Goal: Task Accomplishment & Management: Manage account settings

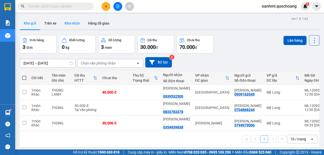
click at [77, 25] on button "Kho nhận" at bounding box center [73, 23] width 24 height 12
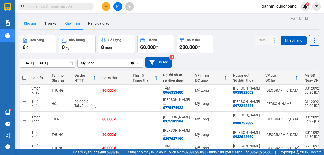
click at [26, 23] on button "Kho gửi" at bounding box center [30, 23] width 21 height 12
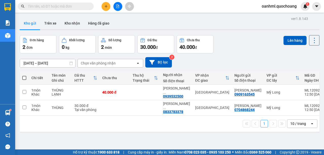
click at [24, 79] on span at bounding box center [24, 78] width 4 height 4
click at [24, 76] on input "checkbox" at bounding box center [24, 76] width 0 height 0
checkbox input "true"
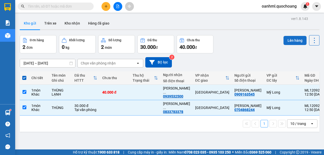
click at [291, 44] on button "Lên hàng" at bounding box center [295, 40] width 23 height 9
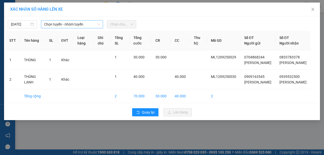
click at [91, 22] on span "Chọn tuyến - nhóm tuyến" at bounding box center [72, 25] width 56 height 8
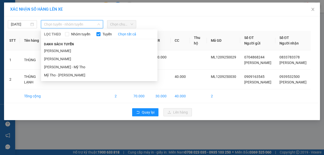
click at [78, 50] on li "Cao Lãnh - Hồ Chí Minh" at bounding box center [99, 51] width 117 height 8
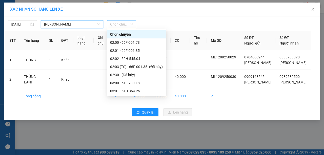
click at [117, 26] on span "Chọn chuyến" at bounding box center [121, 25] width 23 height 8
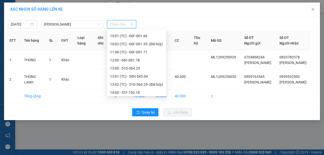
scroll to position [169, 0]
click at [132, 76] on div "13:01 (TC) - 50H-545.04" at bounding box center [136, 77] width 53 height 6
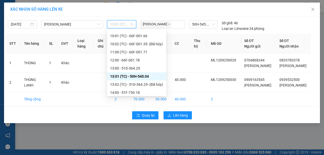
click at [127, 26] on span "13:01 (TC) - 50H-545.04" at bounding box center [121, 25] width 23 height 8
click at [138, 68] on div "13:00 - 51D-364.25" at bounding box center [136, 69] width 53 height 6
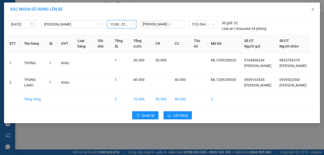
click at [127, 25] on span "13:00 - 51D-364.25" at bounding box center [121, 25] width 23 height 8
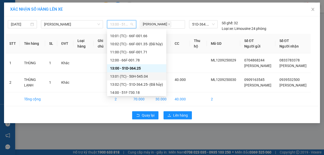
click at [141, 76] on div "13:01 (TC) - 50H-545.04" at bounding box center [136, 77] width 53 height 6
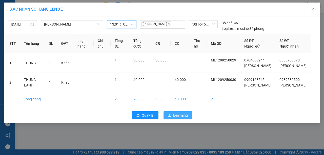
click at [173, 120] on button "Lên hàng" at bounding box center [178, 116] width 28 height 8
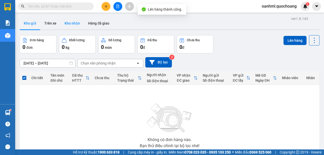
click at [75, 20] on button "Kho nhận" at bounding box center [73, 23] width 24 height 12
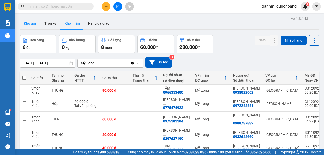
click at [33, 21] on button "Kho gửi" at bounding box center [30, 23] width 21 height 12
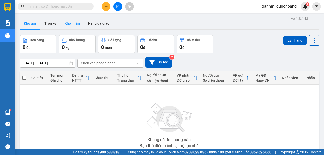
click at [67, 25] on button "Kho nhận" at bounding box center [73, 23] width 24 height 12
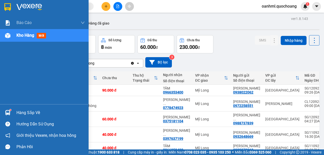
drag, startPoint x: 29, startPoint y: 113, endPoint x: 51, endPoint y: 111, distance: 22.5
click at [29, 113] on div "Hàng sắp về" at bounding box center [50, 113] width 68 height 8
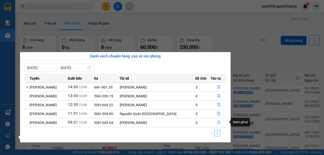
click at [217, 119] on button "button" at bounding box center [219, 123] width 16 height 8
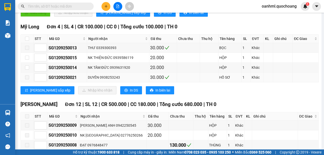
scroll to position [135, 0]
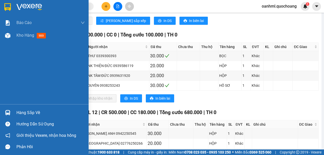
click at [24, 108] on div "Hàng sắp về" at bounding box center [44, 112] width 89 height 11
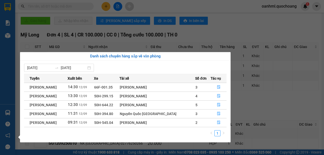
click at [225, 16] on section "Kết quả tìm kiếm ( 0 ) Bộ lọc No Data oanhml.quochoang 1 Báo cáo Báo cáo dòng t…" at bounding box center [162, 77] width 324 height 155
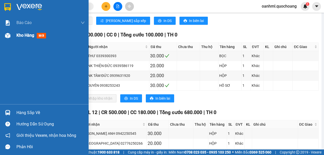
click at [29, 36] on span "Kho hàng" at bounding box center [25, 35] width 18 height 5
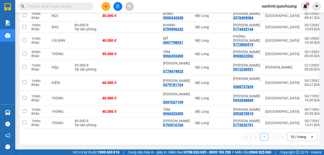
scroll to position [98, 0]
click at [300, 137] on div "10 / trang" at bounding box center [299, 137] width 16 height 5
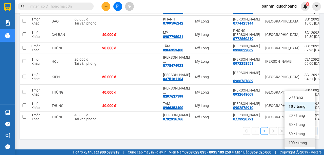
click at [298, 139] on div "100 / trang" at bounding box center [300, 143] width 30 height 9
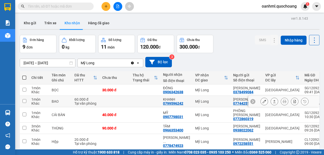
scroll to position [0, 0]
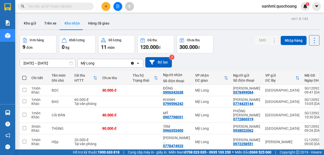
click at [26, 64] on div "ver 1.8.143 Kho gửi Trên xe Kho nhận Hàng đã giao Đơn hàng 9 đơn Khối lượng 0 k…" at bounding box center [170, 118] width 304 height 207
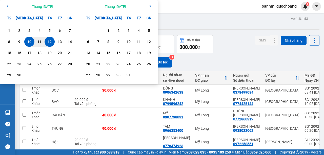
click at [8, 5] on icon "Arrow Left" at bounding box center [9, 6] width 6 height 6
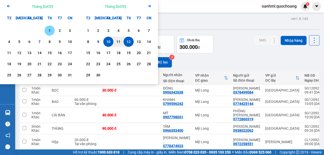
click at [8, 6] on icon "Previous month." at bounding box center [8, 6] width 3 height 3
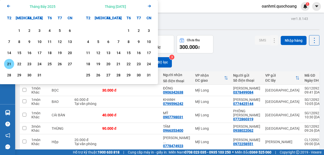
click at [10, 63] on div "21" at bounding box center [9, 64] width 7 height 6
click at [151, 6] on icon "Next month." at bounding box center [149, 6] width 3 height 3
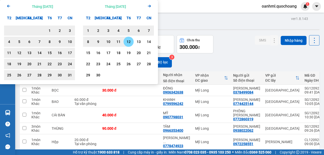
click at [127, 44] on div "12" at bounding box center [128, 42] width 7 height 6
type input "[DATE] – [DATE]"
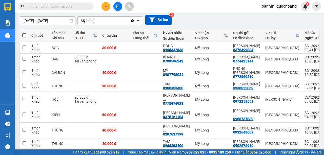
scroll to position [51, 0]
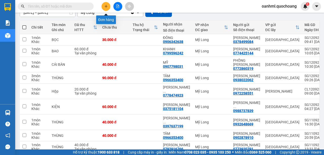
click at [109, 8] on button at bounding box center [106, 6] width 9 height 9
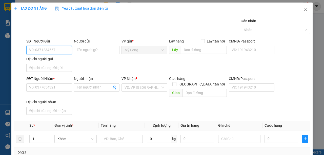
drag, startPoint x: 63, startPoint y: 49, endPoint x: 134, endPoint y: 23, distance: 75.0
click at [63, 49] on input "SĐT Người Gửi" at bounding box center [49, 50] width 46 height 8
type input "0797611506"
click at [77, 59] on div "0797611506 - CAO NGUYÊN HẢI" at bounding box center [57, 60] width 57 height 6
type input "[PERSON_NAME]"
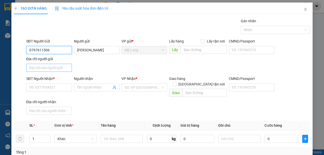
type input "0797611506"
click at [58, 68] on input "Địa chỉ người gửi" at bounding box center [49, 68] width 46 height 8
type input "A"
type input "Ạ"
type input "A"
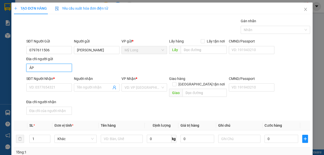
type input "Â"
type input "ẤP BÌNH MỸ [GEOGRAPHIC_DATA]"
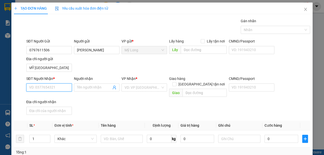
scroll to position [0, 0]
click at [32, 87] on input "SĐT Người Nhận *" at bounding box center [49, 88] width 46 height 8
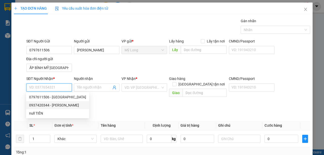
click at [40, 105] on div "0937420344 - ANH VŨ" at bounding box center [57, 106] width 57 height 6
type input "0937420344"
type input "[PERSON_NAME]"
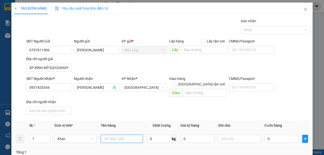
click at [131, 135] on input "text" at bounding box center [122, 139] width 42 height 8
type input "HỘP ĐT"
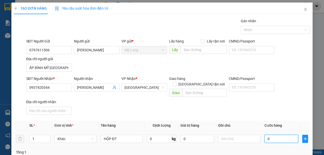
click at [266, 135] on input "0" at bounding box center [282, 139] width 34 height 8
click at [237, 135] on input "text" at bounding box center [240, 139] width 42 height 8
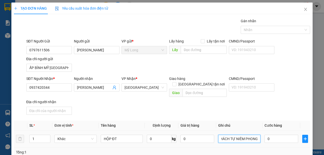
scroll to position [0, 5]
type input "KHÁCH TỰ NIÊM PHONG"
click at [280, 135] on input "0" at bounding box center [282, 139] width 34 height 8
type input "5"
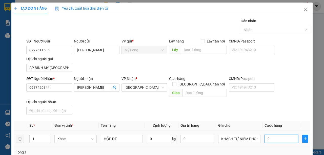
type input "5"
type input "50"
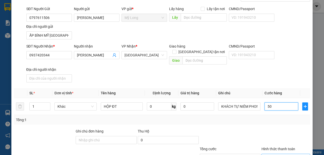
scroll to position [51, 0]
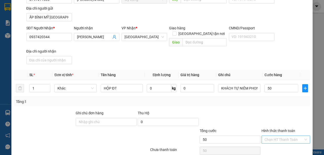
type input "50.000"
click at [290, 136] on input "Hình thức thanh toán" at bounding box center [284, 140] width 39 height 8
click at [285, 142] on div "Tại văn phòng" at bounding box center [284, 144] width 42 height 6
type input "0"
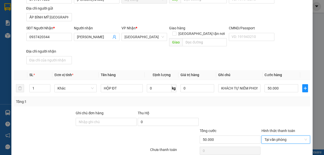
scroll to position [67, 0]
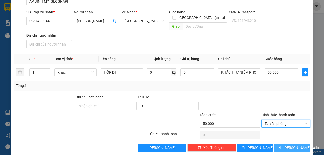
click at [289, 145] on span "[PERSON_NAME] và In" at bounding box center [301, 148] width 35 height 6
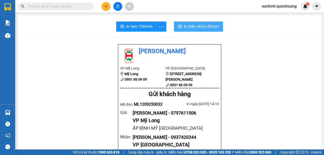
click at [190, 25] on span "In biên nhận 80mm" at bounding box center [201, 26] width 35 height 6
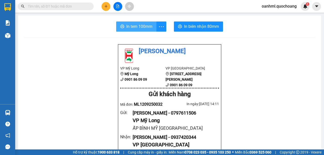
click at [135, 24] on span "In tem 100mm" at bounding box center [139, 26] width 26 height 6
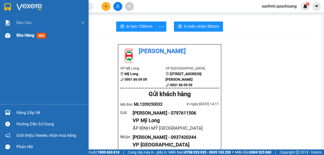
drag, startPoint x: 20, startPoint y: 35, endPoint x: 12, endPoint y: 32, distance: 8.7
click at [20, 35] on span "Kho hàng" at bounding box center [25, 35] width 18 height 5
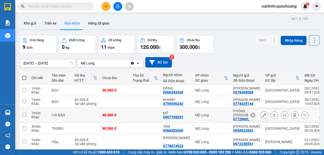
scroll to position [17, 0]
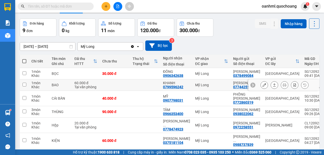
click at [263, 87] on icon at bounding box center [265, 85] width 4 height 4
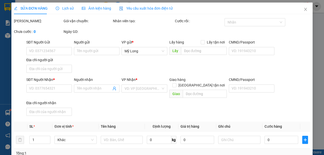
type input "0774425144"
type input "[PERSON_NAME]"
type input "490A PHÚ LÂM QUẬN 6 HCM"
type input "0799596242"
type input "KHANH"
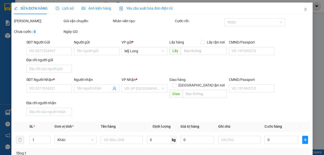
type input "60.000"
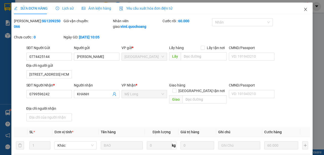
click at [304, 10] on icon "close" at bounding box center [306, 9] width 4 height 4
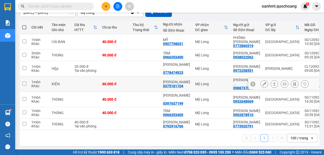
scroll to position [66, 0]
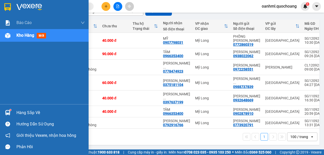
click at [20, 111] on div "Hàng sắp về" at bounding box center [50, 113] width 68 height 8
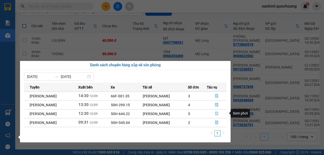
click at [217, 113] on icon "file-done" at bounding box center [217, 114] width 4 height 4
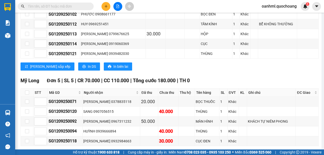
scroll to position [428, 0]
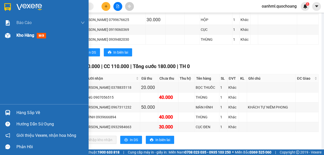
click at [17, 37] on span "Kho hàng" at bounding box center [25, 35] width 18 height 5
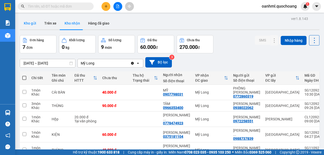
click at [35, 24] on button "Kho gửi" at bounding box center [30, 23] width 21 height 12
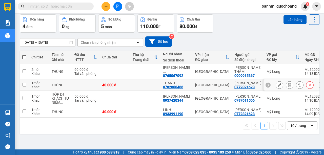
scroll to position [23, 0]
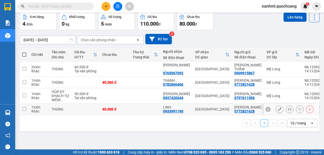
click at [126, 112] on div "40.000 đ" at bounding box center [114, 109] width 25 height 4
checkbox input "true"
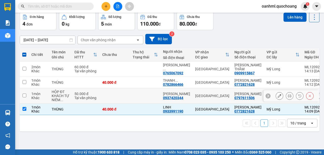
drag, startPoint x: 129, startPoint y: 104, endPoint x: 131, endPoint y: 92, distance: 12.0
click at [130, 102] on td at bounding box center [115, 95] width 30 height 15
checkbox input "true"
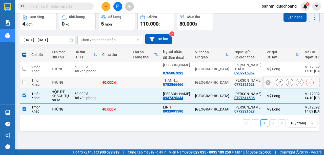
click at [131, 88] on td at bounding box center [145, 82] width 30 height 11
checkbox input "true"
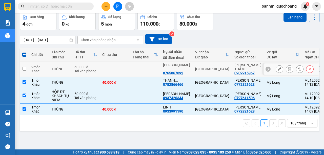
click at [135, 70] on td at bounding box center [145, 69] width 30 height 15
checkbox input "true"
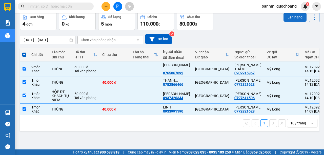
click at [292, 19] on button "Lên hàng" at bounding box center [295, 17] width 23 height 9
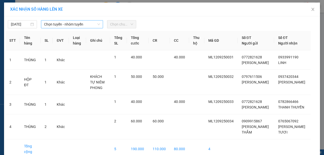
click at [82, 23] on span "Chọn tuyến - nhóm tuyến" at bounding box center [72, 25] width 56 height 8
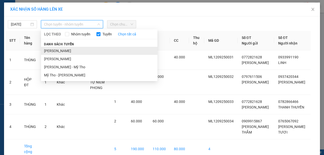
click at [69, 52] on li "Cao Lãnh - Hồ Chí Minh" at bounding box center [99, 51] width 117 height 8
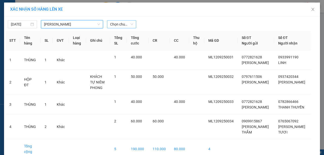
click at [122, 26] on span "Chọn chuyến" at bounding box center [121, 25] width 23 height 8
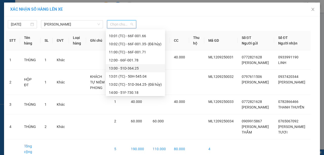
scroll to position [203, 0]
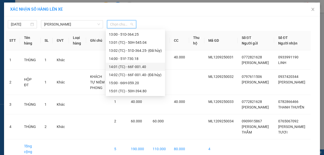
click at [121, 67] on div "14:01 (TC) - 66F-001.40" at bounding box center [135, 67] width 53 height 6
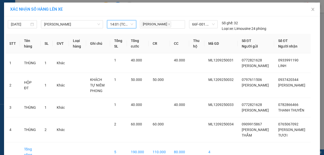
click at [123, 25] on span "14:01 (TC) - 66F-001.40" at bounding box center [121, 25] width 23 height 8
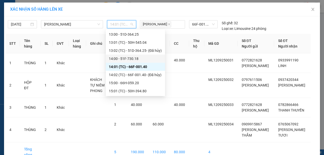
click at [126, 60] on div "14:00 - 51F-730.18" at bounding box center [135, 59] width 53 height 6
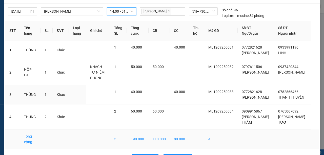
scroll to position [41, 0]
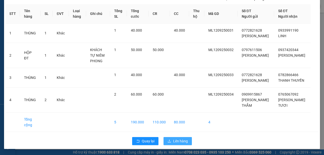
click at [178, 139] on span "Lên hàng" at bounding box center [180, 142] width 15 height 6
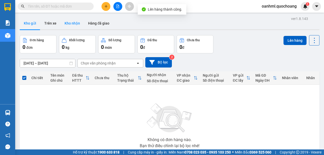
click at [73, 23] on button "Kho nhận" at bounding box center [73, 23] width 24 height 12
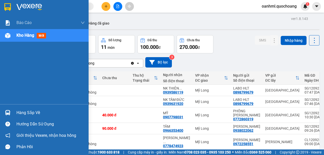
click at [21, 114] on div "Hàng sắp về" at bounding box center [50, 113] width 68 height 8
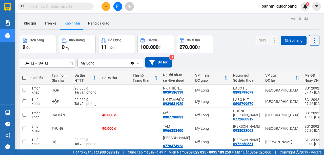
click at [219, 54] on section "Kết quả tìm kiếm ( 0 ) Bộ lọc No Data oanhml.quochoang 1 Báo cáo Báo cáo dòng t…" at bounding box center [162, 77] width 324 height 155
click at [29, 23] on button "Kho gửi" at bounding box center [30, 23] width 21 height 12
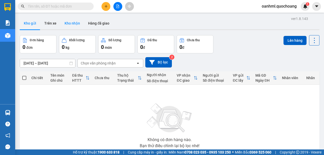
click at [72, 20] on button "Kho nhận" at bounding box center [73, 23] width 24 height 12
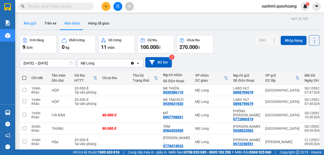
click at [33, 21] on button "Kho gửi" at bounding box center [30, 23] width 21 height 12
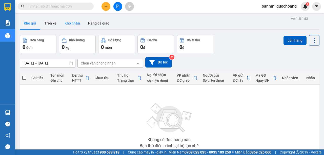
click at [76, 23] on button "Kho nhận" at bounding box center [73, 23] width 24 height 12
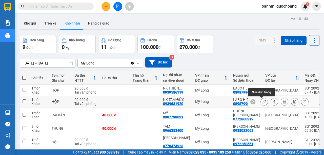
click at [263, 103] on icon at bounding box center [265, 102] width 4 height 4
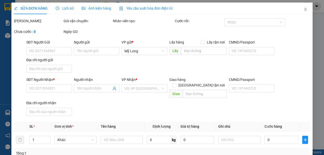
type input "0898799679"
type input "LABO HLT"
type input "36D ĐƯỜNG SỐ 36 P10 Q6"
type input "0939631920"
type input "NK TÂM ĐỨC"
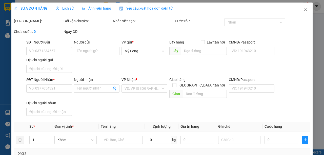
type input "20.000"
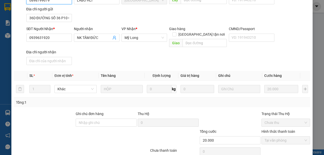
scroll to position [74, 0]
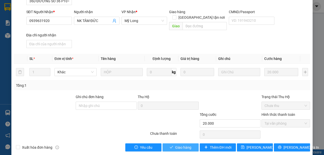
click at [170, 146] on icon "check" at bounding box center [172, 148] width 4 height 4
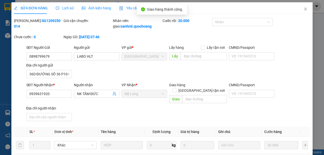
scroll to position [0, 0]
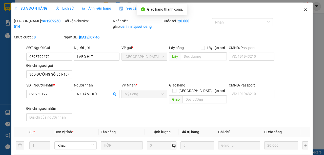
click at [305, 10] on icon "close" at bounding box center [306, 9] width 4 height 4
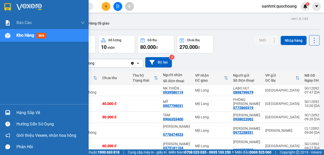
click at [28, 113] on div "Hàng sắp về" at bounding box center [50, 113] width 68 height 8
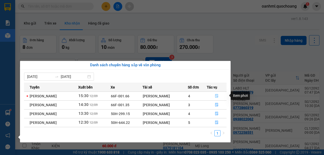
click at [217, 96] on icon "file-done" at bounding box center [216, 97] width 3 height 4
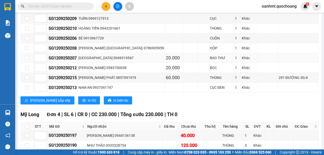
scroll to position [447, 0]
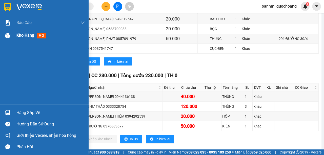
click at [23, 39] on div "Kho hàng mới" at bounding box center [50, 35] width 68 height 13
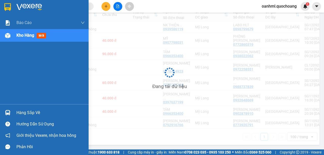
scroll to position [78, 0]
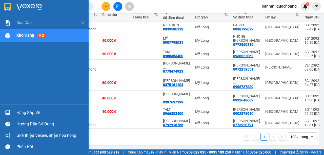
click at [28, 114] on div "Hàng sắp về" at bounding box center [50, 113] width 68 height 8
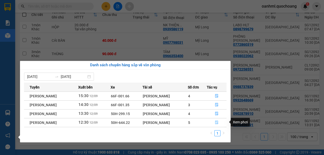
click at [218, 123] on icon "file-done" at bounding box center [217, 123] width 4 height 4
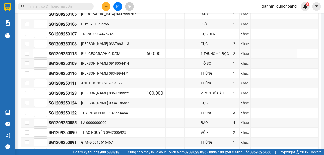
scroll to position [237, 0]
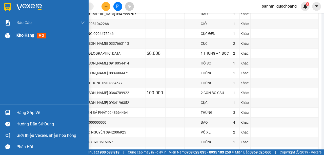
click at [27, 40] on div "Kho hàng mới" at bounding box center [50, 35] width 68 height 13
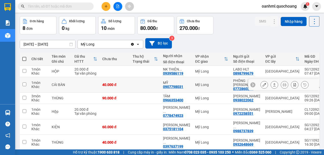
scroll to position [10, 0]
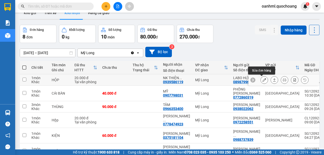
click at [263, 79] on icon at bounding box center [265, 80] width 4 height 4
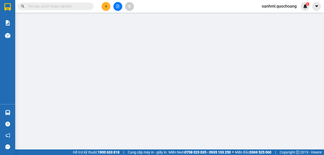
type input "0898799679"
type input "LABO HLT"
type input "181 ĐƯỜNG SỐ 23 P11 Q6"
type input "0939586119"
type input "NK THIỆN ĐỨC"
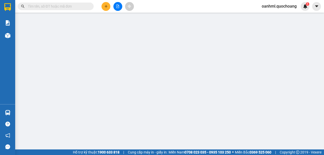
type input "20.000"
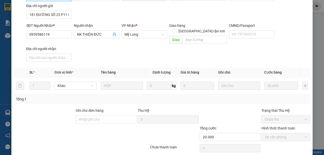
scroll to position [74, 0]
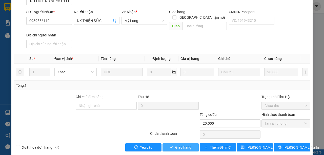
click at [194, 144] on button "Giao hàng" at bounding box center [181, 148] width 36 height 8
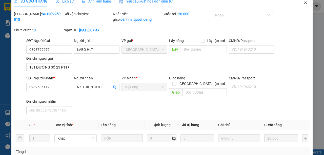
scroll to position [0, 0]
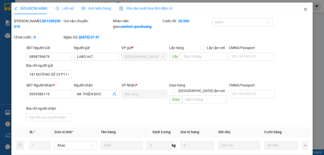
click at [305, 10] on icon "close" at bounding box center [306, 9] width 4 height 4
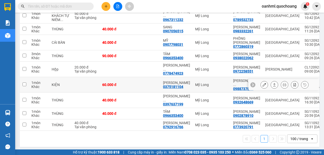
scroll to position [127, 0]
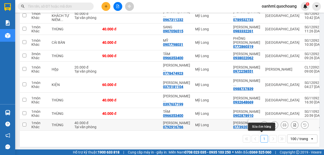
click at [263, 127] on icon at bounding box center [265, 125] width 4 height 4
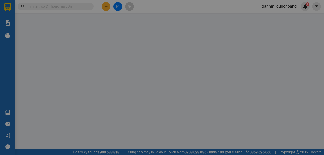
type input "0773920791"
type input "[PERSON_NAME]"
type input "237/130 TRẦN VĂN ĐANG P11 Q3"
type input "0792916766"
type input "[PERSON_NAME]"
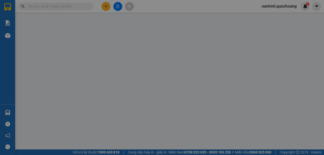
type input "40.000"
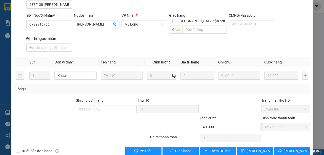
scroll to position [74, 0]
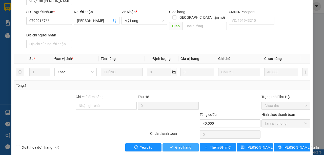
click at [184, 145] on span "Giao hàng" at bounding box center [183, 148] width 16 height 6
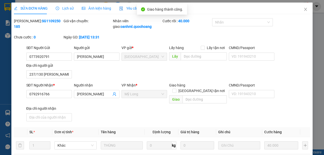
scroll to position [0, 0]
click at [304, 8] on icon "close" at bounding box center [306, 9] width 4 height 4
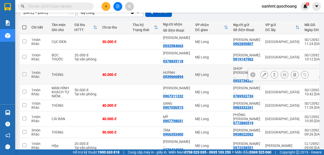
scroll to position [34, 0]
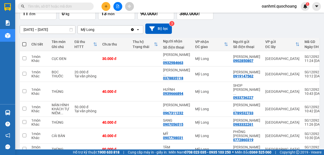
click at [51, 4] on input "text" at bounding box center [58, 7] width 60 height 6
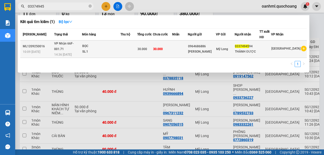
type input "03374945"
click at [188, 48] on td at bounding box center [180, 49] width 16 height 17
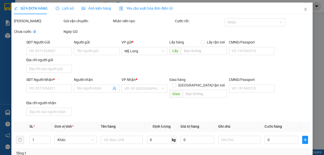
type input "0964686886"
type input "[PERSON_NAME]"
type input "ẤP 3,BÌNH HÀNG TRUNG, ĐỒNG THÁP"
type input "0337494594"
type input "THÀNH ĐƯỢC"
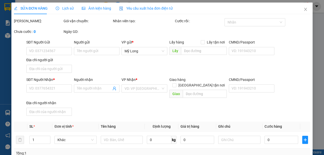
type input "30.000"
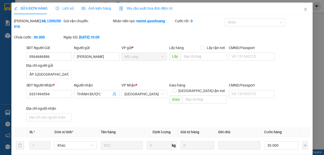
click at [65, 7] on span "Lịch sử" at bounding box center [65, 8] width 18 height 4
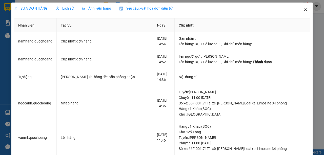
click at [305, 9] on icon "close" at bounding box center [306, 9] width 3 height 3
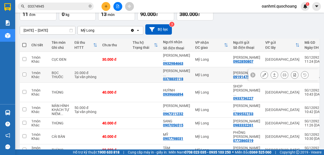
scroll to position [34, 0]
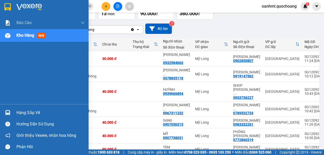
drag, startPoint x: 32, startPoint y: 113, endPoint x: 30, endPoint y: 108, distance: 5.5
click at [32, 113] on div "Hàng sắp về" at bounding box center [50, 113] width 68 height 8
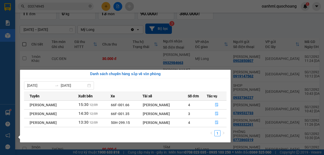
click at [227, 39] on section "Kết quả tìm kiếm ( 1 ) Bộ lọc Mã ĐH Trạng thái Món hàng Thu hộ Tổng cước Chưa c…" at bounding box center [162, 77] width 324 height 155
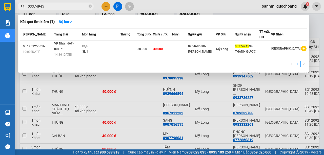
click at [63, 5] on input "03374945" at bounding box center [58, 7] width 60 height 6
click at [313, 32] on div at bounding box center [162, 77] width 324 height 155
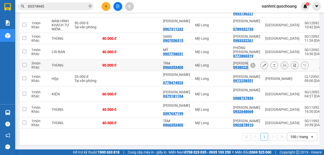
scroll to position [129, 0]
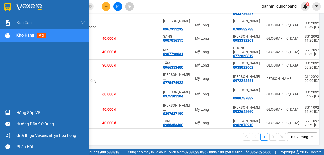
drag, startPoint x: 28, startPoint y: 114, endPoint x: 29, endPoint y: 110, distance: 3.8
click at [28, 113] on div "Hàng sắp về" at bounding box center [50, 113] width 68 height 8
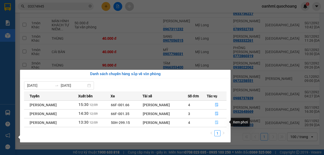
click at [218, 122] on icon "file-done" at bounding box center [216, 123] width 3 height 4
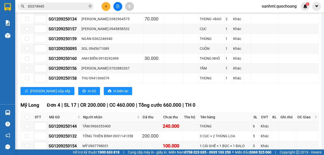
scroll to position [381, 0]
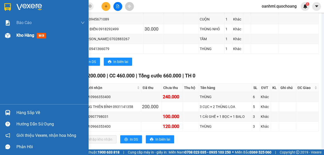
click at [22, 34] on span "Kho hàng" at bounding box center [25, 35] width 18 height 5
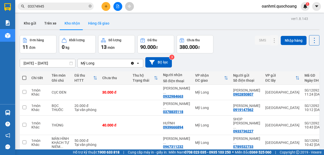
click at [95, 23] on button "Hàng đã giao" at bounding box center [98, 23] width 29 height 12
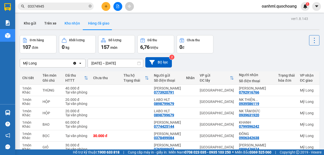
click at [75, 22] on button "Kho nhận" at bounding box center [73, 23] width 24 height 12
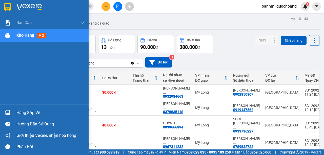
click at [32, 114] on div "Hàng sắp về" at bounding box center [50, 113] width 68 height 8
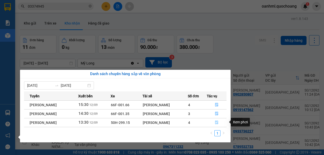
click at [217, 123] on icon "file-done" at bounding box center [217, 123] width 4 height 4
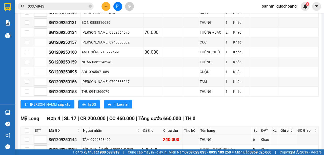
scroll to position [381, 0]
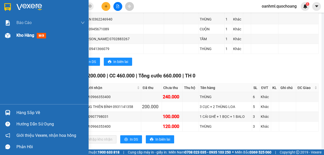
click at [24, 37] on span "Kho hàng" at bounding box center [25, 35] width 18 height 5
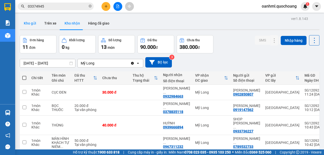
drag, startPoint x: 30, startPoint y: 21, endPoint x: 24, endPoint y: 23, distance: 5.9
click at [29, 22] on button "Kho gửi" at bounding box center [30, 23] width 21 height 12
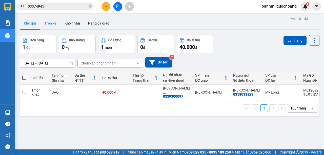
click at [56, 23] on button "Trên xe" at bounding box center [50, 23] width 20 height 12
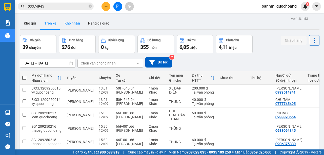
click at [66, 26] on button "Kho nhận" at bounding box center [73, 23] width 24 height 12
type input "[DATE] – [DATE]"
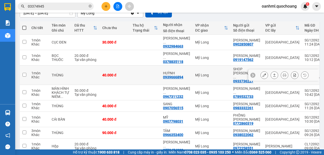
scroll to position [44, 0]
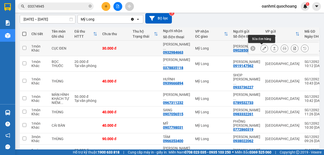
click at [263, 48] on icon at bounding box center [265, 49] width 4 height 4
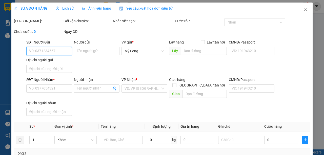
type input "0902850807"
type input "[PERSON_NAME]"
type input "216 ĐỖ NGỌC THẠNH P.12 QUẬN 5"
type input "0932984663"
type input "NGUYỄN QUỐC VIỆT"
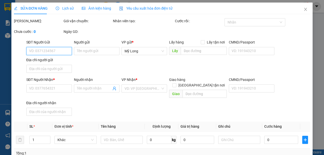
type input "30.000"
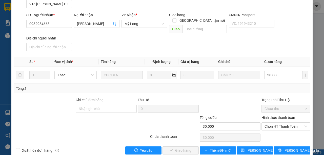
scroll to position [74, 0]
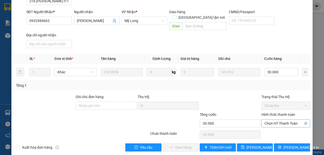
click at [282, 120] on span "Chọn HT Thanh Toán" at bounding box center [286, 124] width 43 height 8
click at [274, 128] on div "Tại văn phòng" at bounding box center [284, 128] width 42 height 6
type input "0"
drag, startPoint x: 179, startPoint y: 141, endPoint x: 175, endPoint y: 136, distance: 6.5
click at [179, 145] on span "[PERSON_NAME] và Giao hàng" at bounding box center [196, 148] width 49 height 6
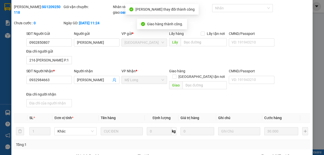
scroll to position [0, 0]
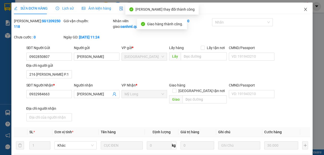
click at [304, 8] on icon "close" at bounding box center [306, 9] width 4 height 4
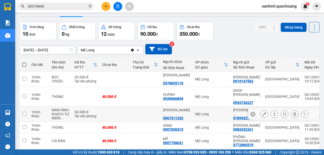
scroll to position [17, 0]
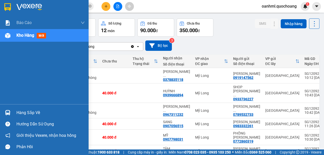
click at [17, 112] on div "Hàng sắp về" at bounding box center [50, 113] width 68 height 8
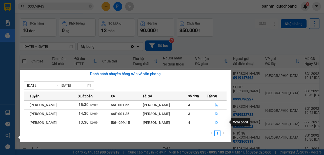
click at [218, 122] on icon "file-done" at bounding box center [217, 123] width 4 height 4
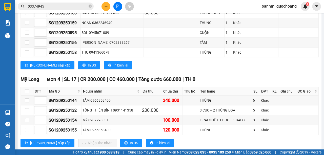
scroll to position [381, 0]
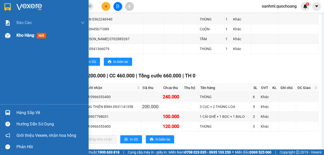
click at [29, 36] on span "Kho hàng" at bounding box center [25, 35] width 18 height 5
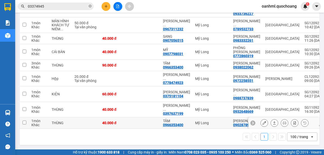
scroll to position [113, 0]
click at [20, 112] on div "ver 1.8.143 Kho gửi Trên xe Kho nhận Hàng đã giao Đơn hàng 10 đơn Khối lượng 0 …" at bounding box center [170, 30] width 304 height 234
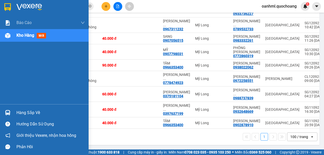
click at [20, 113] on div "Hàng sắp về" at bounding box center [50, 113] width 68 height 8
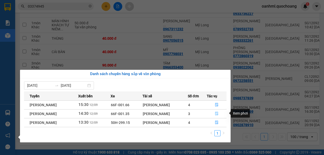
click at [218, 114] on icon "file-done" at bounding box center [217, 114] width 4 height 4
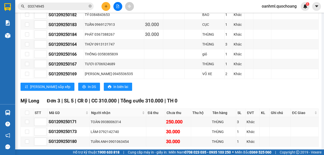
scroll to position [253, 0]
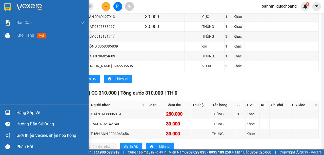
click at [26, 112] on div "Hàng sắp về" at bounding box center [50, 113] width 68 height 8
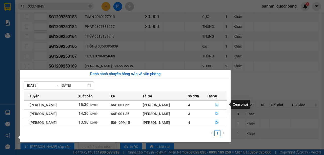
click at [219, 105] on icon "file-done" at bounding box center [216, 105] width 3 height 4
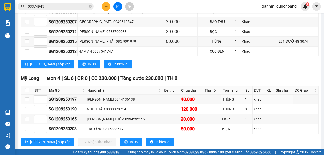
scroll to position [447, 0]
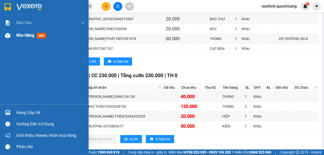
click at [22, 36] on span "Kho hàng" at bounding box center [25, 35] width 18 height 5
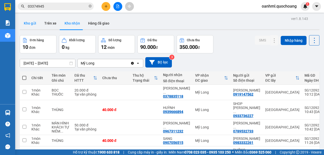
drag, startPoint x: 28, startPoint y: 23, endPoint x: 23, endPoint y: 19, distance: 5.9
click at [27, 23] on button "Kho gửi" at bounding box center [30, 23] width 21 height 12
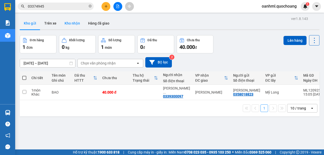
click at [76, 22] on button "Kho nhận" at bounding box center [73, 23] width 24 height 12
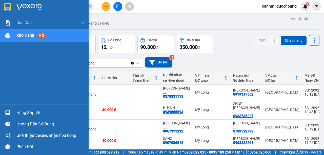
drag, startPoint x: 26, startPoint y: 115, endPoint x: 26, endPoint y: 111, distance: 3.3
click at [26, 113] on div "Hàng sắp về" at bounding box center [50, 113] width 68 height 8
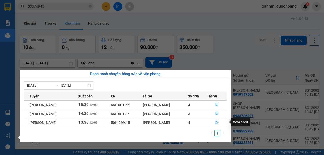
click at [219, 124] on icon "file-done" at bounding box center [217, 123] width 4 height 4
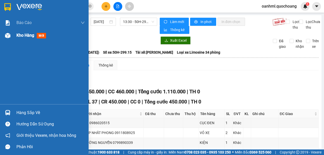
click at [33, 37] on span "Kho hàng" at bounding box center [25, 35] width 18 height 5
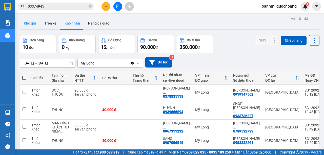
click at [35, 22] on button "Kho gửi" at bounding box center [30, 23] width 21 height 12
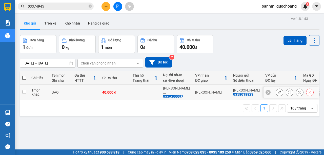
click at [139, 95] on td at bounding box center [145, 92] width 30 height 15
checkbox input "true"
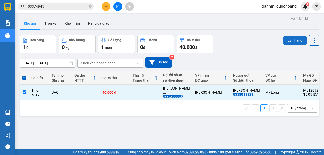
click at [286, 41] on button "Lên hàng" at bounding box center [295, 40] width 23 height 9
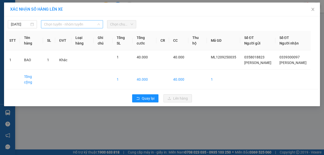
click at [58, 26] on span "Chọn tuyến - nhóm tuyến" at bounding box center [72, 25] width 56 height 8
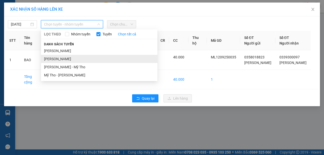
drag, startPoint x: 52, startPoint y: 59, endPoint x: 65, endPoint y: 50, distance: 15.1
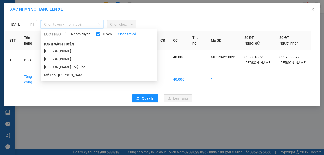
click at [52, 58] on li "[PERSON_NAME]" at bounding box center [99, 59] width 117 height 8
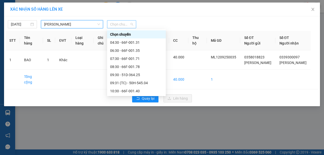
click at [123, 25] on span "Chọn chuyến" at bounding box center [121, 25] width 23 height 8
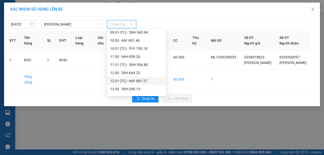
scroll to position [67, 0]
click at [124, 72] on div "13:30 - 50H-299.15" at bounding box center [136, 73] width 53 height 6
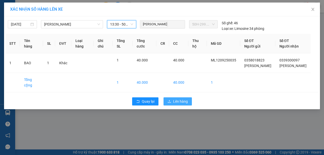
click at [184, 104] on span "Lên hàng" at bounding box center [180, 102] width 15 height 6
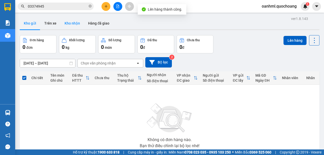
click at [79, 21] on button "Kho nhận" at bounding box center [73, 23] width 24 height 12
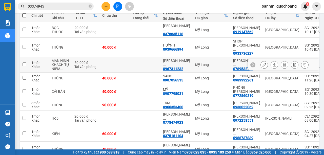
scroll to position [67, 0]
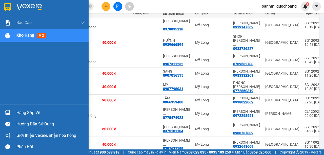
click at [20, 113] on div "Hàng sắp về" at bounding box center [50, 113] width 68 height 8
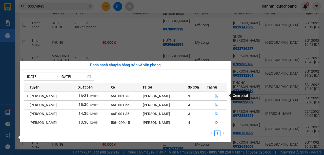
click at [218, 95] on icon "file-done" at bounding box center [216, 97] width 3 height 4
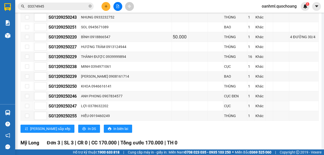
scroll to position [303, 0]
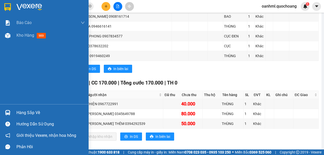
click at [22, 115] on div "Hàng sắp về" at bounding box center [50, 113] width 68 height 8
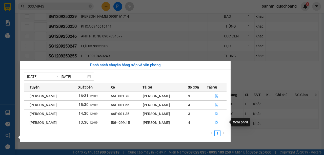
click at [216, 123] on button "button" at bounding box center [217, 123] width 20 height 8
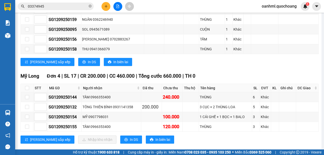
scroll to position [390, 0]
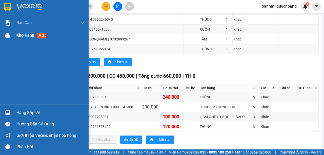
click at [27, 37] on span "Kho hàng" at bounding box center [25, 35] width 18 height 5
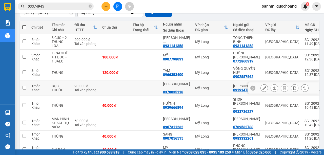
scroll to position [41, 0]
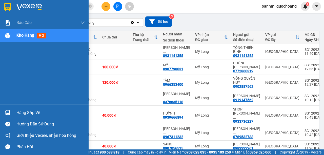
click at [22, 113] on div "Hàng sắp về" at bounding box center [50, 113] width 68 height 8
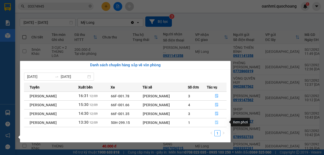
click at [217, 123] on icon "file-done" at bounding box center [217, 123] width 4 height 4
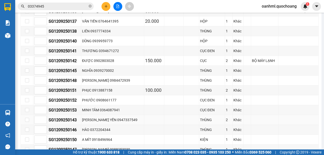
scroll to position [152, 0]
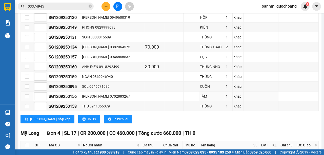
scroll to position [372, 0]
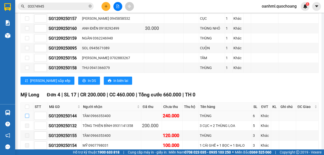
click at [27, 114] on input "checkbox" at bounding box center [27, 116] width 4 height 4
checkbox input "true"
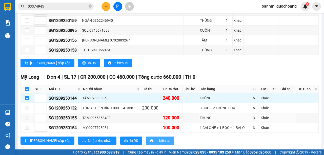
scroll to position [390, 0]
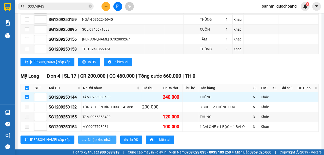
click at [88, 137] on span "Nhập kho nhận" at bounding box center [100, 140] width 25 height 6
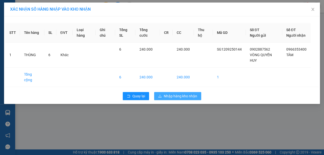
click at [187, 94] on span "Nhập hàng kho nhận" at bounding box center [180, 97] width 33 height 6
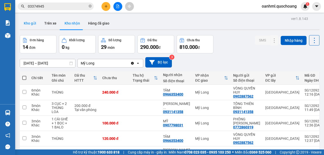
click at [28, 20] on button "Kho gửi" at bounding box center [30, 23] width 21 height 12
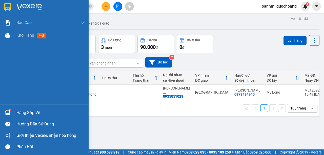
click at [29, 111] on div "Hàng sắp về" at bounding box center [50, 113] width 68 height 8
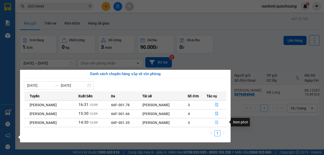
click at [217, 124] on icon "file-done" at bounding box center [216, 123] width 3 height 4
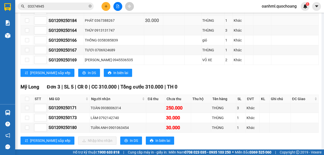
scroll to position [265, 0]
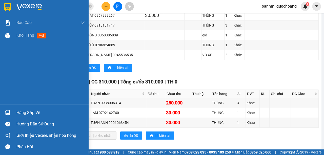
click at [22, 114] on div "Hàng sắp về" at bounding box center [50, 113] width 68 height 8
click at [8, 74] on div "Báo cáo Báo cáo dòng tiền (trạm) Doanh số tạo đơn theo VP gửi (trạm) Kho hàng m…" at bounding box center [44, 77] width 89 height 155
click at [25, 35] on span "Kho hàng" at bounding box center [25, 35] width 18 height 5
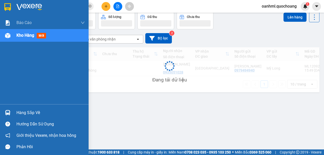
scroll to position [23, 0]
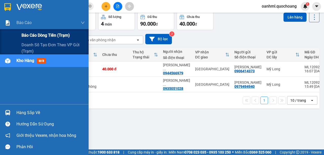
click at [29, 36] on span "Báo cáo dòng tiền (trạm)" at bounding box center [46, 35] width 48 height 6
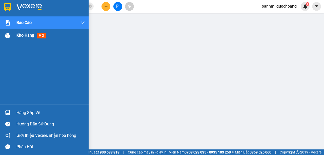
click at [21, 37] on span "Kho hàng" at bounding box center [25, 35] width 18 height 5
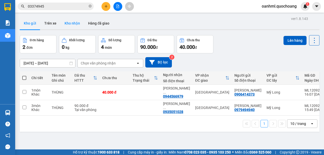
click at [71, 23] on button "Kho nhận" at bounding box center [73, 23] width 24 height 12
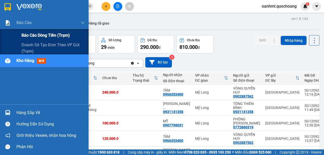
click at [27, 35] on span "Báo cáo dòng tiền (trạm)" at bounding box center [46, 35] width 48 height 6
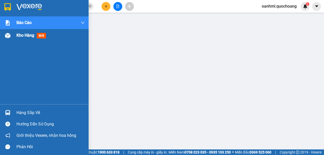
click at [19, 36] on span "Kho hàng" at bounding box center [25, 35] width 18 height 5
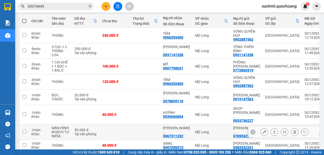
scroll to position [6, 0]
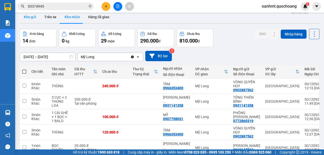
click at [29, 16] on button "Kho gửi" at bounding box center [30, 17] width 21 height 12
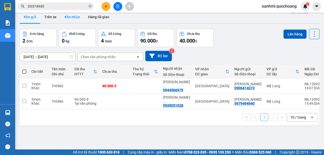
click at [74, 19] on button "Kho nhận" at bounding box center [73, 17] width 24 height 12
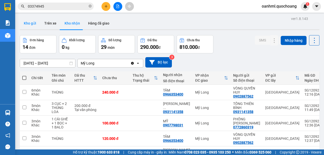
click at [33, 22] on button "Kho gửi" at bounding box center [30, 23] width 21 height 12
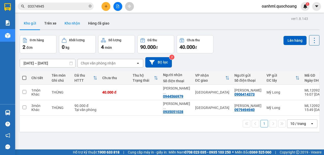
click at [78, 25] on button "Kho nhận" at bounding box center [73, 23] width 24 height 12
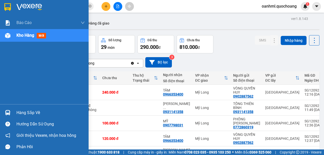
click at [23, 110] on div "Hàng sắp về" at bounding box center [50, 113] width 68 height 8
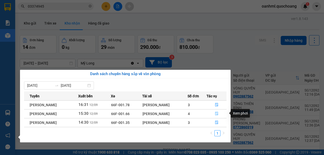
click at [219, 113] on icon "file-done" at bounding box center [217, 114] width 4 height 4
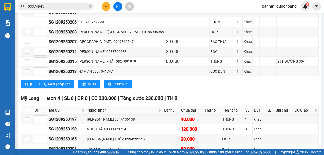
scroll to position [434, 0]
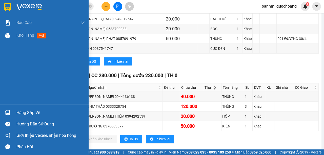
click at [20, 113] on div "Hàng sắp về" at bounding box center [50, 113] width 68 height 8
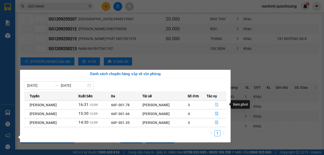
click at [218, 105] on icon "file-done" at bounding box center [217, 105] width 4 height 4
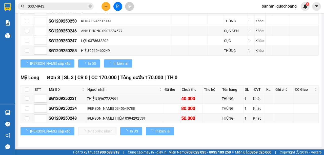
scroll to position [303, 0]
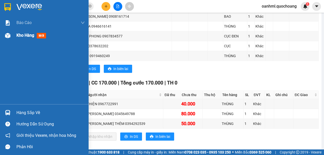
drag, startPoint x: 19, startPoint y: 36, endPoint x: 24, endPoint y: 30, distance: 7.9
click at [20, 35] on span "Kho hàng" at bounding box center [25, 35] width 18 height 5
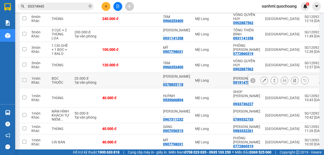
scroll to position [74, 0]
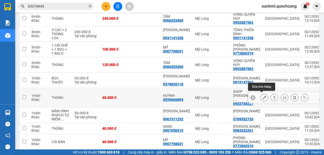
click at [263, 96] on icon at bounding box center [265, 98] width 4 height 4
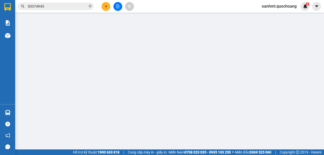
type input "0933736227"
type input "SHOP [PERSON_NAME]"
type input "360/6/17 LÊ VĂN LƯƠNG Q7"
type input "0939666894"
type input "HUỲNH"
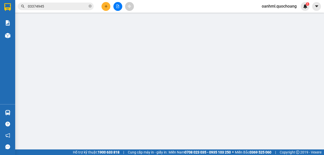
type input "40.000"
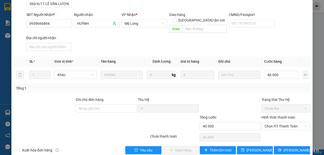
scroll to position [74, 0]
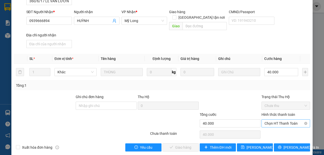
click at [299, 120] on span "Chọn HT Thanh Toán" at bounding box center [286, 124] width 43 height 8
click at [289, 127] on div "Tại văn phòng" at bounding box center [284, 128] width 42 height 6
type input "0"
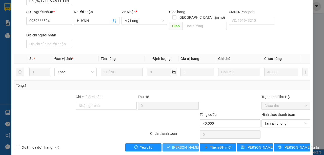
click at [179, 145] on span "[PERSON_NAME] và Giao hàng" at bounding box center [196, 148] width 49 height 6
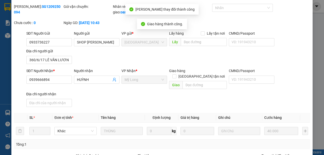
scroll to position [0, 0]
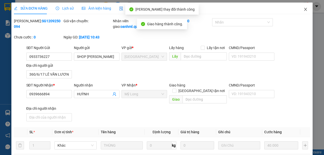
click at [304, 10] on icon "close" at bounding box center [306, 9] width 4 height 4
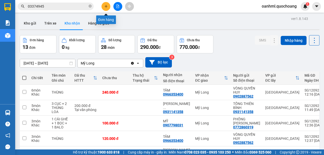
click at [106, 6] on icon "plus" at bounding box center [106, 6] width 3 height 0
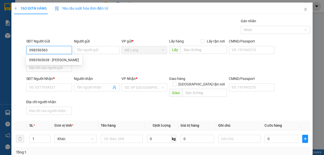
type input "0983565638"
click at [79, 59] on div "0983565638 - [PERSON_NAME]" at bounding box center [54, 60] width 50 height 6
type input "[PERSON_NAME]"
type input "0983565638"
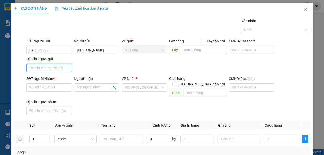
drag, startPoint x: 63, startPoint y: 66, endPoint x: 67, endPoint y: 59, distance: 7.7
click at [63, 66] on input "Địa chỉ người gửi" at bounding box center [49, 68] width 46 height 8
type input "A"
type input "Â"
type input "ẤP BÌNH [GEOGRAPHIC_DATA]"
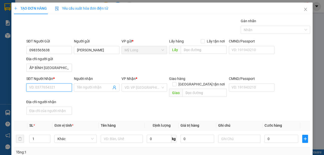
click at [61, 84] on input "SĐT Người Nhận *" at bounding box center [49, 88] width 46 height 8
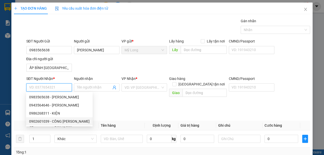
click at [65, 122] on div "0902601039 - CÔNG [PERSON_NAME]" at bounding box center [59, 122] width 61 height 6
type input "0902601039"
type input "CÔNG [PERSON_NAME]"
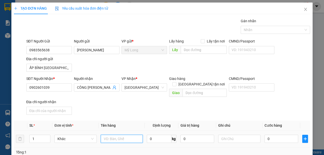
click at [126, 136] on input "text" at bounding box center [122, 139] width 42 height 8
type input "BỌC"
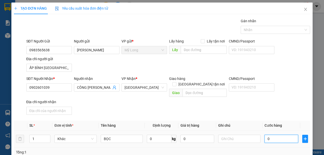
click at [276, 135] on input "0" at bounding box center [282, 139] width 34 height 8
type input "3"
type input "30"
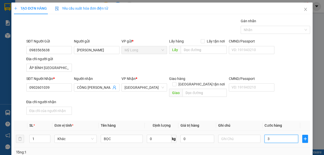
type input "30"
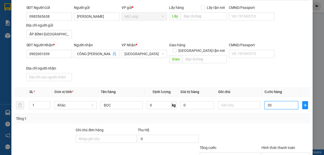
scroll to position [67, 0]
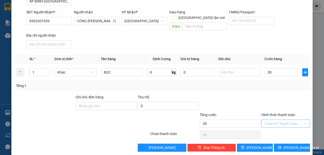
type input "30.000"
click at [285, 120] on input "Hình thức thanh toán" at bounding box center [284, 124] width 39 height 8
click at [283, 126] on div "Tại văn phòng" at bounding box center [284, 128] width 42 height 6
type input "0"
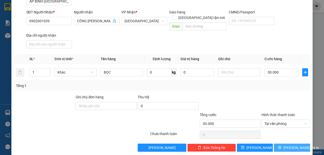
click at [280, 146] on icon "printer" at bounding box center [280, 148] width 4 height 4
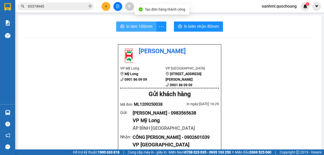
click at [142, 24] on span "In tem 100mm" at bounding box center [139, 26] width 26 height 6
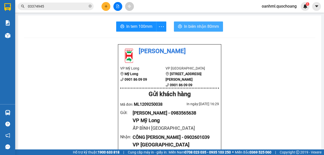
click at [190, 27] on span "In biên nhận 80mm" at bounding box center [201, 26] width 35 height 6
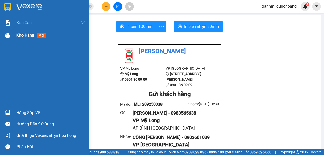
click at [21, 34] on span "Kho hàng" at bounding box center [25, 35] width 18 height 5
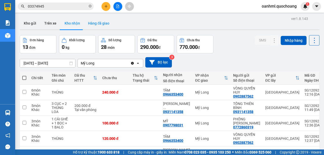
click at [107, 23] on button "Hàng đã giao" at bounding box center [98, 23] width 29 height 12
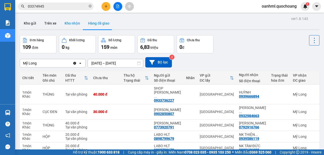
click at [75, 24] on button "Kho nhận" at bounding box center [73, 23] width 24 height 12
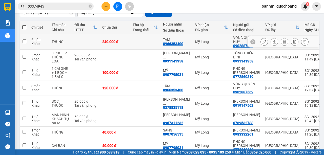
scroll to position [58, 0]
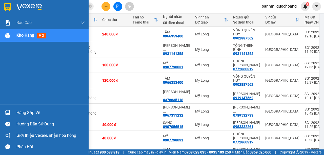
click at [27, 115] on div "Hàng sắp về" at bounding box center [50, 113] width 68 height 8
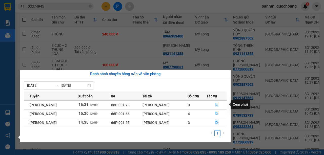
click at [218, 104] on icon "file-done" at bounding box center [216, 105] width 3 height 4
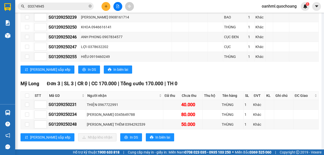
scroll to position [303, 0]
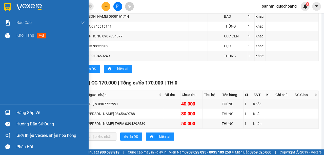
click at [27, 114] on div "Hàng sắp về" at bounding box center [50, 113] width 68 height 8
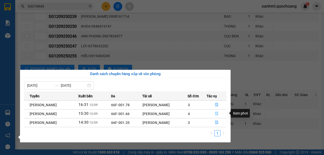
click at [217, 114] on icon "file-done" at bounding box center [217, 114] width 4 height 4
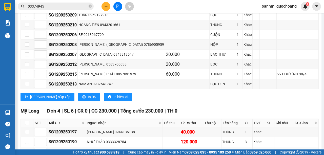
scroll to position [429, 0]
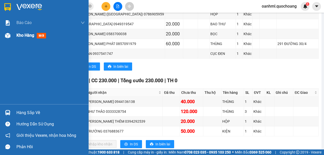
click at [18, 38] on span "Kho hàng" at bounding box center [25, 35] width 18 height 5
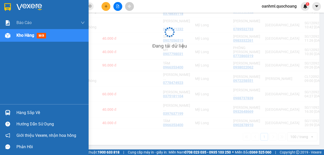
scroll to position [160, 0]
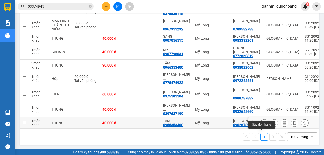
click at [263, 121] on icon at bounding box center [265, 123] width 4 height 4
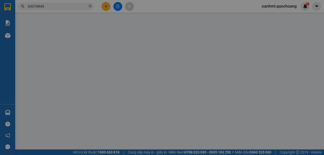
type input "0902878910"
type input "[PERSON_NAME]"
type input "8/23 ĐƯỜNG 2, BHH, [GEOGRAPHIC_DATA]"
type input "0966353400"
type input "TÂM"
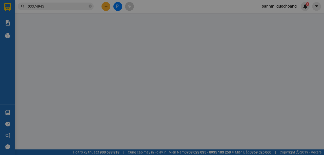
type input "40.000"
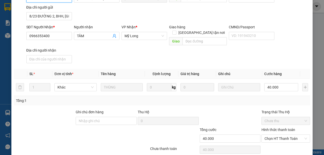
scroll to position [79, 0]
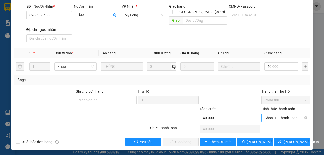
click at [265, 118] on span "Chọn HT Thanh Toán" at bounding box center [286, 118] width 43 height 8
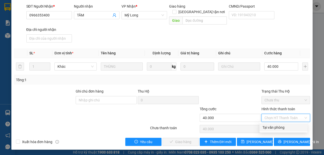
click at [266, 126] on div "Tại văn phòng" at bounding box center [284, 128] width 42 height 6
type input "0"
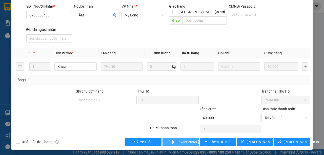
click at [186, 143] on span "[PERSON_NAME] và Giao hàng" at bounding box center [196, 142] width 49 height 6
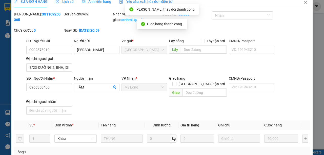
scroll to position [0, 0]
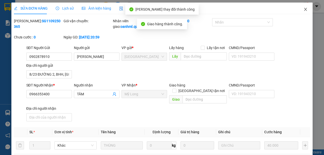
click at [303, 8] on span "Close" at bounding box center [306, 10] width 14 height 14
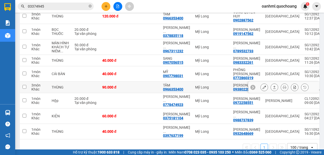
scroll to position [144, 0]
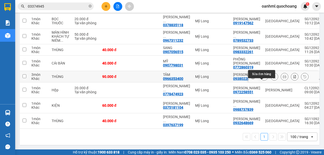
click at [263, 75] on icon at bounding box center [265, 77] width 4 height 4
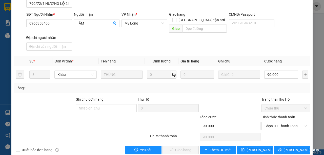
scroll to position [74, 0]
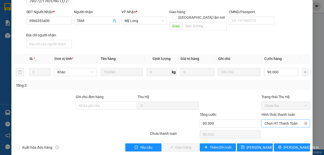
click at [277, 120] on span "Chọn HT Thanh Toán" at bounding box center [286, 124] width 43 height 8
click at [275, 124] on div "Tại văn phòng" at bounding box center [284, 128] width 48 height 8
type input "0"
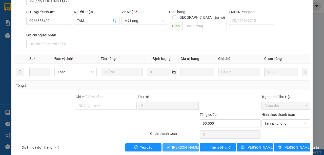
click at [174, 145] on span "[PERSON_NAME] và Giao hàng" at bounding box center [196, 148] width 49 height 6
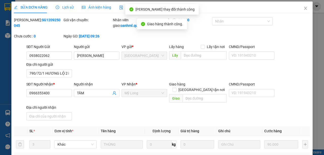
scroll to position [0, 0]
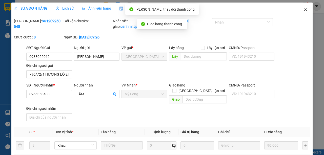
click at [305, 9] on icon "close" at bounding box center [306, 9] width 3 height 3
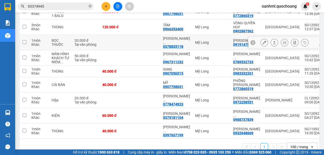
scroll to position [95, 0]
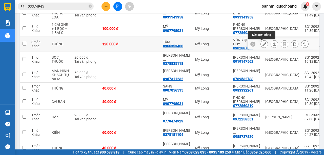
click at [263, 46] on icon at bounding box center [265, 44] width 4 height 4
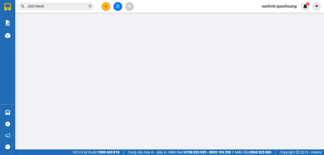
type input "0902887562"
type input "VÒNG QUYỀN HUY"
type input "143G ĐỘI CUNG P BÌNH THỚI HCM"
type input "0966353400"
type input "TÂM"
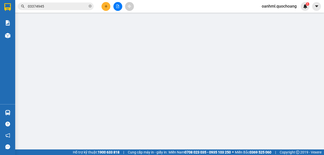
type input "120.000"
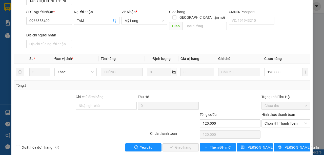
scroll to position [74, 0]
click at [269, 120] on span "Chọn HT Thanh Toán" at bounding box center [286, 124] width 43 height 8
click at [268, 125] on div "Tại văn phòng" at bounding box center [284, 128] width 42 height 6
type input "0"
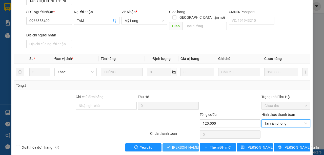
click at [193, 145] on span "[PERSON_NAME] và Giao hàng" at bounding box center [196, 148] width 49 height 6
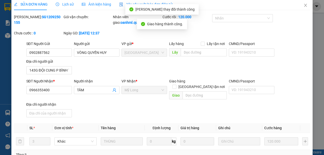
scroll to position [0, 0]
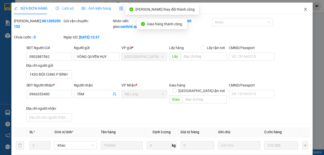
click at [305, 9] on icon "close" at bounding box center [306, 9] width 4 height 4
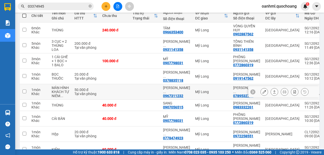
scroll to position [46, 0]
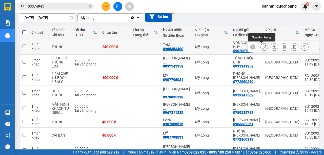
click at [264, 45] on button at bounding box center [264, 47] width 7 height 9
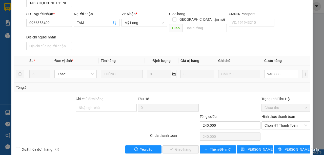
scroll to position [74, 0]
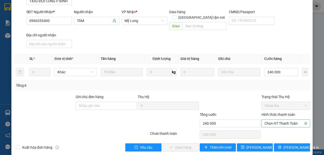
click at [268, 120] on span "Chọn HT Thanh Toán" at bounding box center [286, 124] width 43 height 8
drag, startPoint x: 268, startPoint y: 125, endPoint x: 243, endPoint y: 123, distance: 24.4
click at [267, 125] on div "Tại văn phòng" at bounding box center [284, 128] width 42 height 6
type input "0"
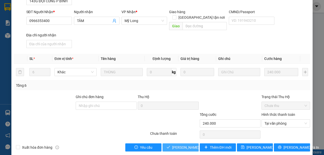
click at [180, 145] on span "[PERSON_NAME] và Giao hàng" at bounding box center [196, 148] width 49 height 6
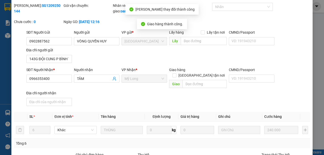
scroll to position [0, 0]
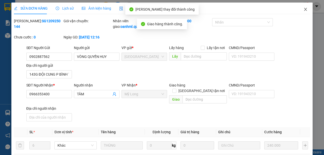
click at [304, 9] on icon "close" at bounding box center [306, 9] width 4 height 4
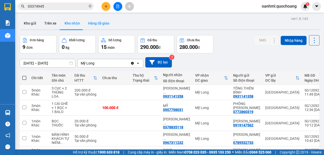
click at [101, 22] on button "Hàng đã giao" at bounding box center [98, 23] width 29 height 12
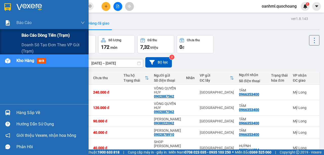
click at [26, 35] on span "Báo cáo dòng tiền (trạm)" at bounding box center [46, 35] width 48 height 6
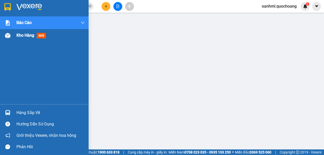
click at [22, 37] on span "Kho hàng" at bounding box center [25, 35] width 18 height 5
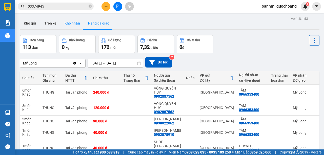
click at [68, 21] on button "Kho nhận" at bounding box center [73, 23] width 24 height 12
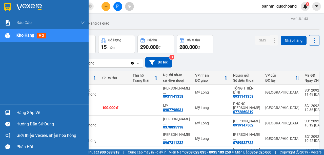
drag, startPoint x: 35, startPoint y: 114, endPoint x: 24, endPoint y: 108, distance: 13.0
click at [35, 114] on div "Hàng sắp về" at bounding box center [50, 113] width 68 height 8
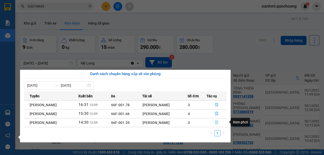
click at [218, 122] on icon "file-done" at bounding box center [217, 123] width 4 height 4
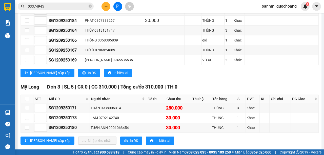
scroll to position [265, 0]
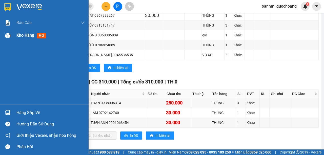
click at [21, 36] on span "Kho hàng" at bounding box center [25, 35] width 18 height 5
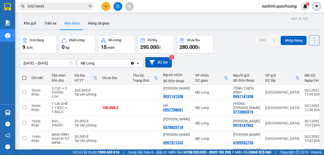
click at [316, 6] on icon "caret-down" at bounding box center [317, 6] width 5 height 5
click at [269, 7] on span "oanhml.quochoang" at bounding box center [279, 6] width 43 height 6
click at [271, 16] on span "Đăng xuất" at bounding box center [281, 16] width 33 height 6
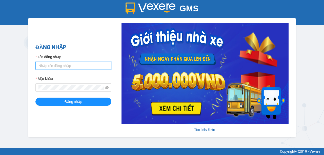
click at [93, 65] on input "Tên đăng nhập" at bounding box center [73, 66] width 76 height 8
type input "viml.quochoang"
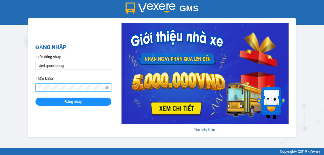
click at [35, 98] on button "Đăng nhập" at bounding box center [73, 102] width 76 height 8
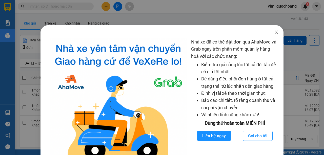
drag, startPoint x: 275, startPoint y: 32, endPoint x: 273, endPoint y: 26, distance: 6.6
click at [275, 32] on icon "close" at bounding box center [277, 32] width 4 height 4
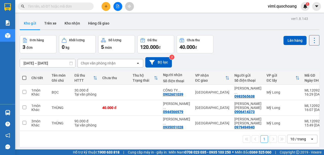
scroll to position [23, 0]
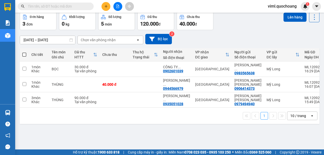
click at [289, 122] on div "1 10 / trang open" at bounding box center [170, 116] width 300 height 16
click at [291, 119] on div "10 / trang" at bounding box center [299, 116] width 16 height 5
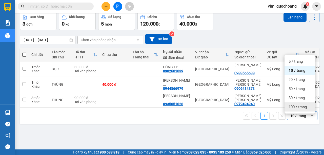
click at [288, 111] on div "100 / trang" at bounding box center [300, 107] width 30 height 9
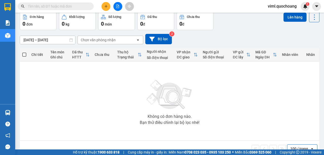
scroll to position [0, 0]
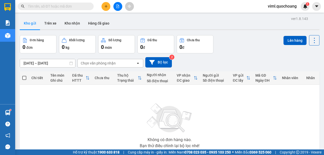
click at [286, 1] on div "Kết quả tìm kiếm ( 0 ) Bộ lọc No Data viml.quochoang 1" at bounding box center [162, 6] width 324 height 13
click at [284, 4] on span "viml.quochoang" at bounding box center [282, 6] width 37 height 6
click at [280, 16] on span "Đăng xuất" at bounding box center [284, 16] width 27 height 6
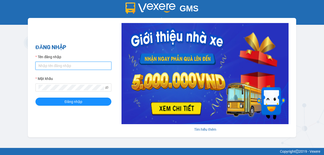
click at [56, 67] on input "Tên đăng nhập" at bounding box center [73, 66] width 76 height 8
